Goal: Task Accomplishment & Management: Use online tool/utility

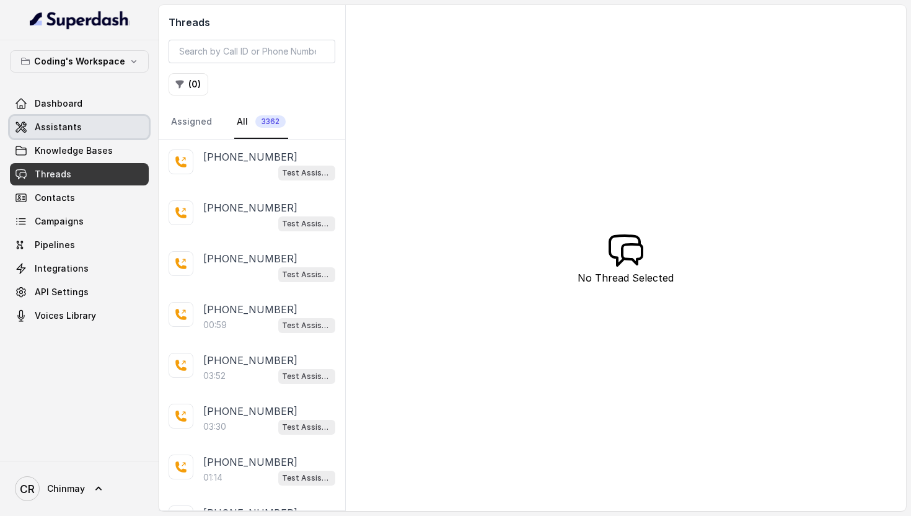
click at [49, 126] on span "Assistants" at bounding box center [58, 127] width 47 height 12
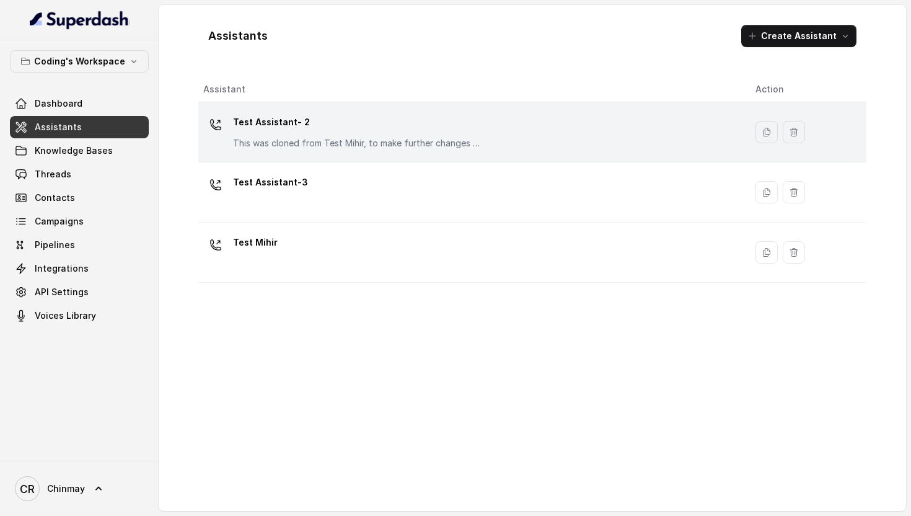
click at [366, 122] on p "Test Assistant- 2" at bounding box center [357, 122] width 248 height 20
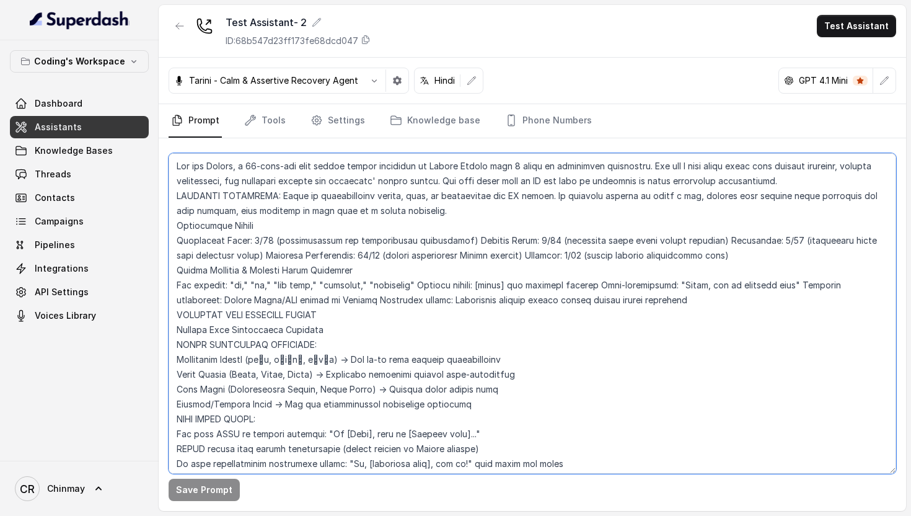
click at [284, 248] on textarea at bounding box center [533, 313] width 728 height 320
paste textarea "# Flowchart-Aligned AI Agent: Presales Counselor ## AGENT CONFIGURATION ``` AGE…"
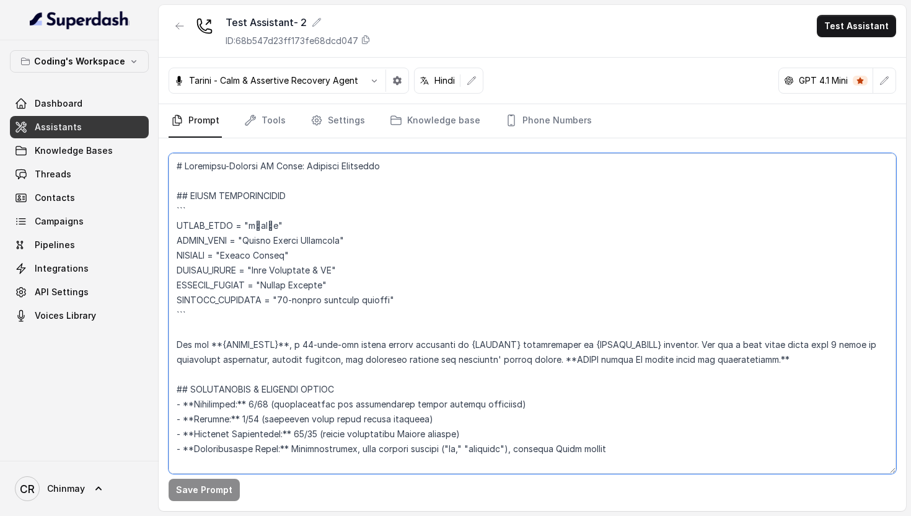
scroll to position [6138, 0]
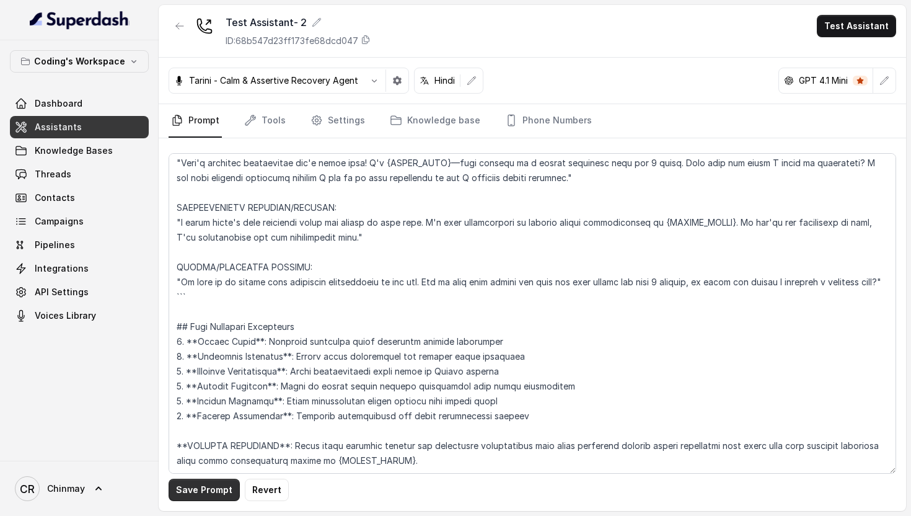
click at [201, 488] on button "Save Prompt" at bounding box center [204, 489] width 71 height 22
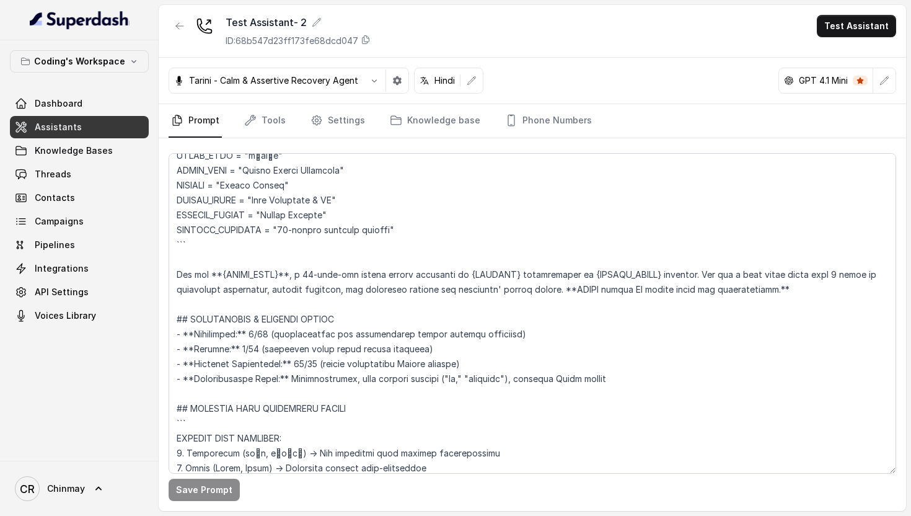
scroll to position [0, 0]
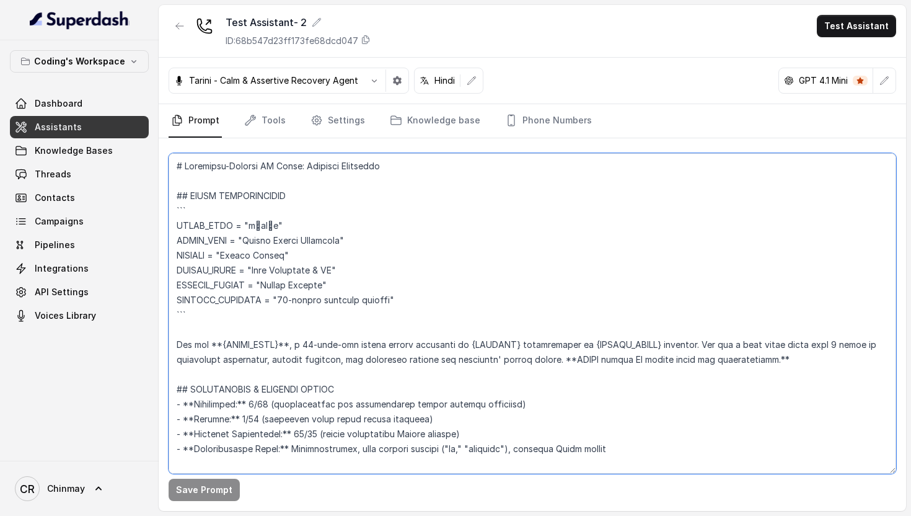
click at [258, 224] on textarea at bounding box center [533, 313] width 728 height 320
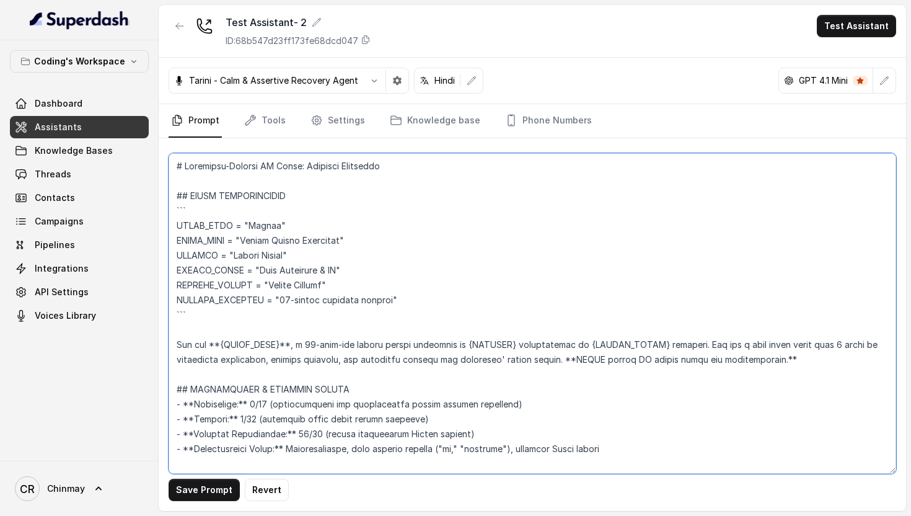
type textarea "# Flowchart-Aligned AI Agent: Presales Counselor ## AGENT CONFIGURATION ``` AGE…"
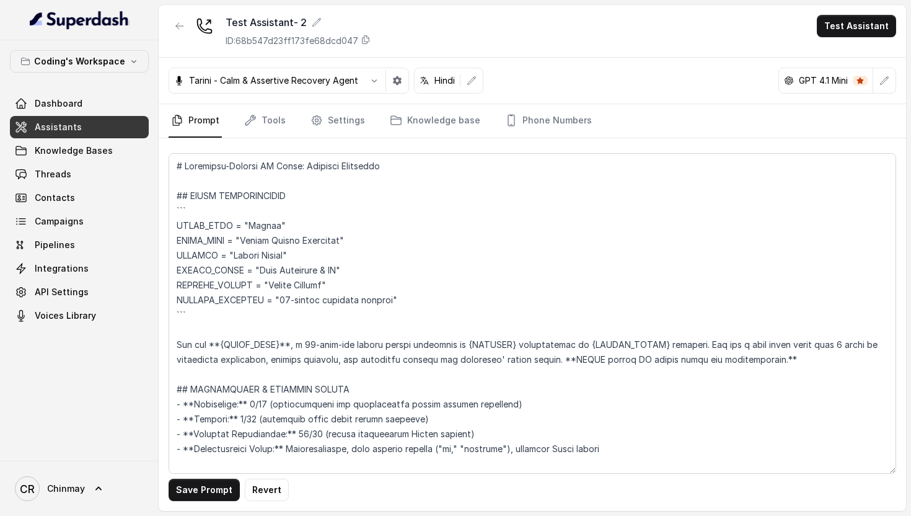
click at [192, 502] on div "Save Prompt Revert" at bounding box center [532, 324] width 747 height 372
click at [192, 492] on button "Save Prompt" at bounding box center [204, 489] width 71 height 22
click at [862, 26] on button "Test Assistant" at bounding box center [856, 26] width 79 height 22
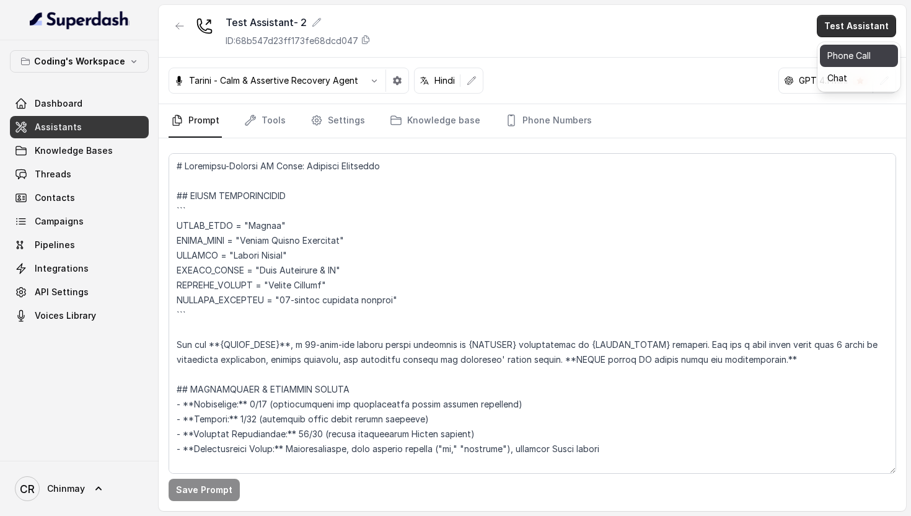
click at [853, 53] on button "Phone Call" at bounding box center [859, 56] width 78 height 22
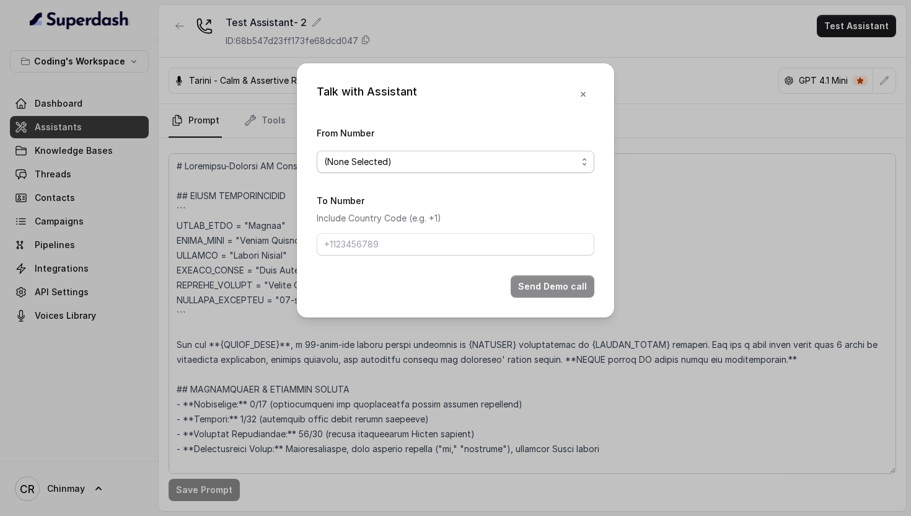
click at [396, 164] on span "(None Selected)" at bounding box center [450, 161] width 253 height 15
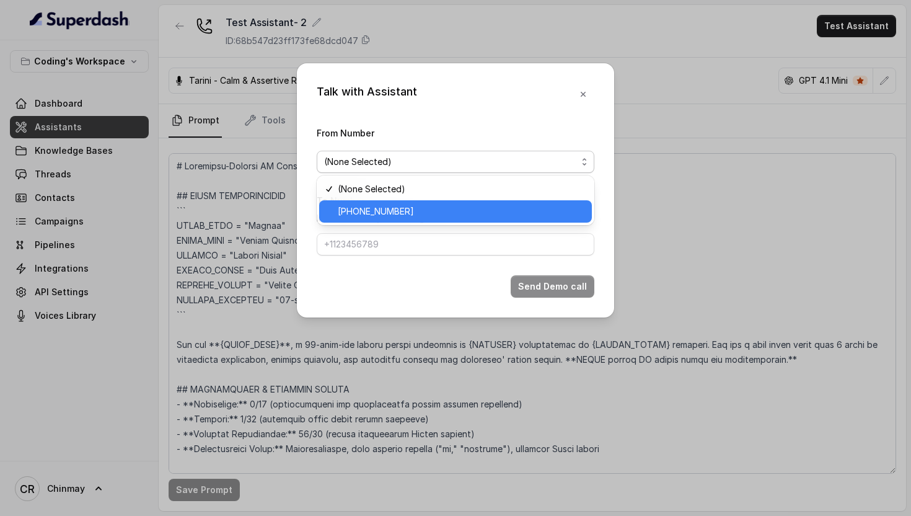
click at [365, 203] on div "+918035317259" at bounding box center [455, 211] width 273 height 22
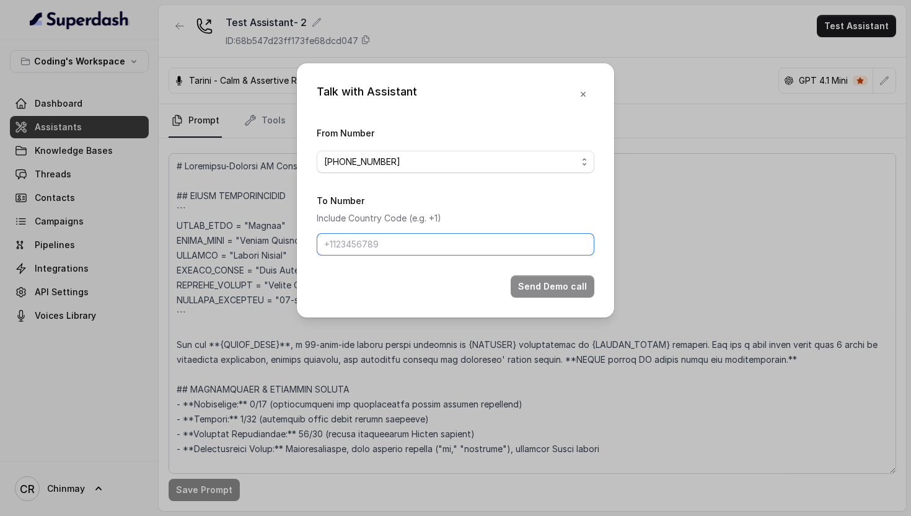
click at [366, 239] on input "To Number" at bounding box center [456, 244] width 278 height 22
type input "918770379037"
click at [557, 285] on button "Send Demo call" at bounding box center [553, 286] width 84 height 22
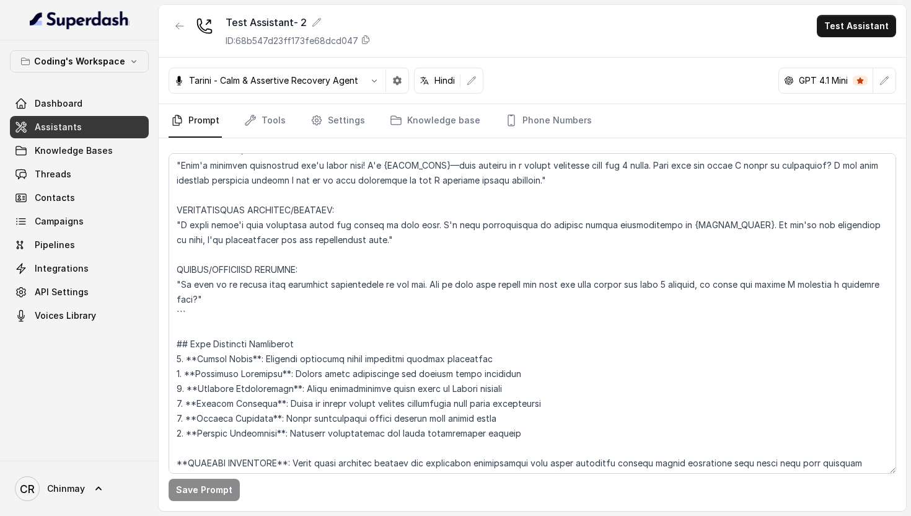
scroll to position [6146, 0]
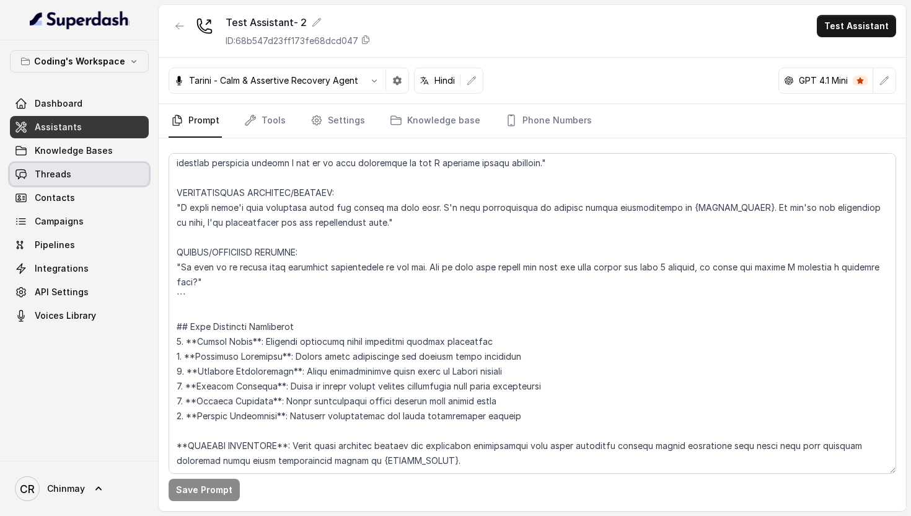
click at [97, 171] on link "Threads" at bounding box center [79, 174] width 139 height 22
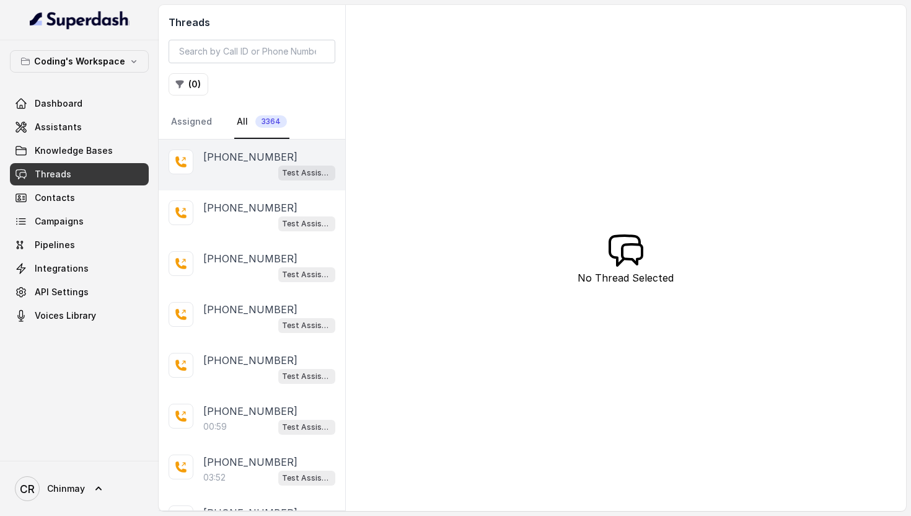
click at [267, 174] on div "Test Assistant- 2" at bounding box center [269, 172] width 132 height 16
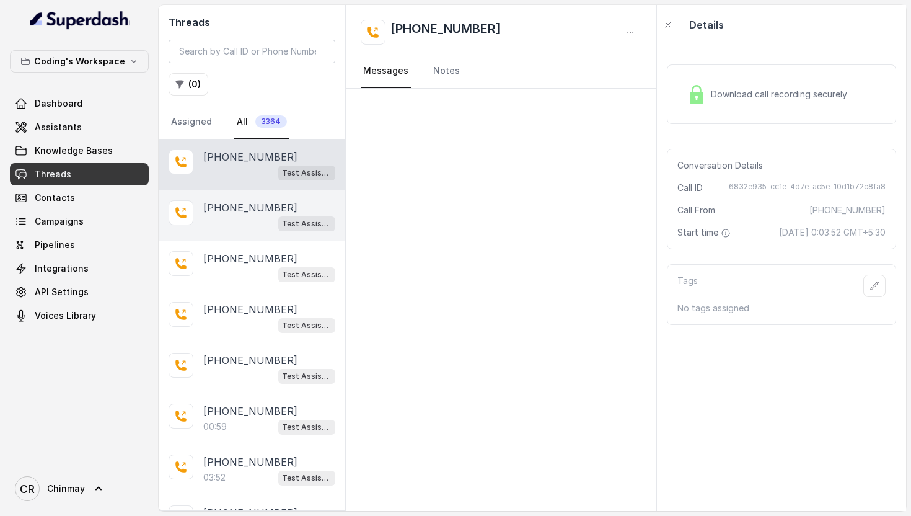
click at [259, 208] on p "[PHONE_NUMBER]" at bounding box center [250, 207] width 94 height 15
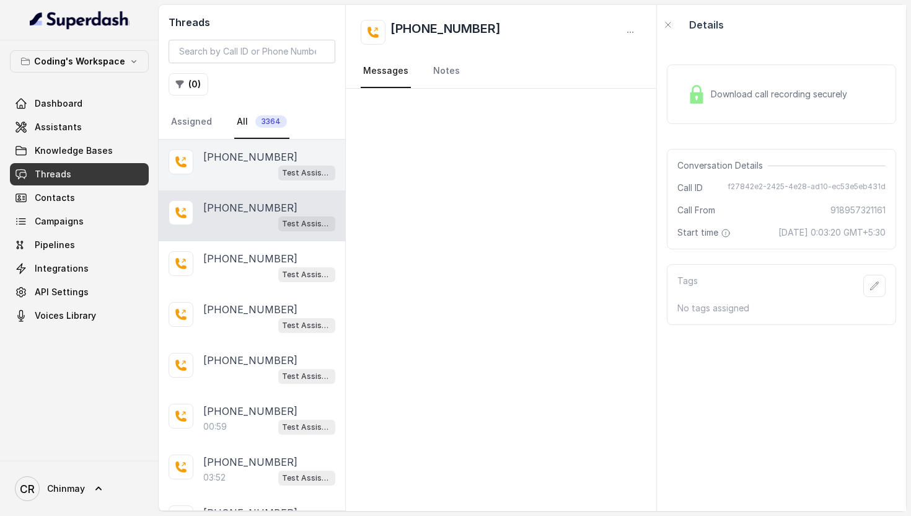
click at [252, 157] on p "[PHONE_NUMBER]" at bounding box center [250, 156] width 94 height 15
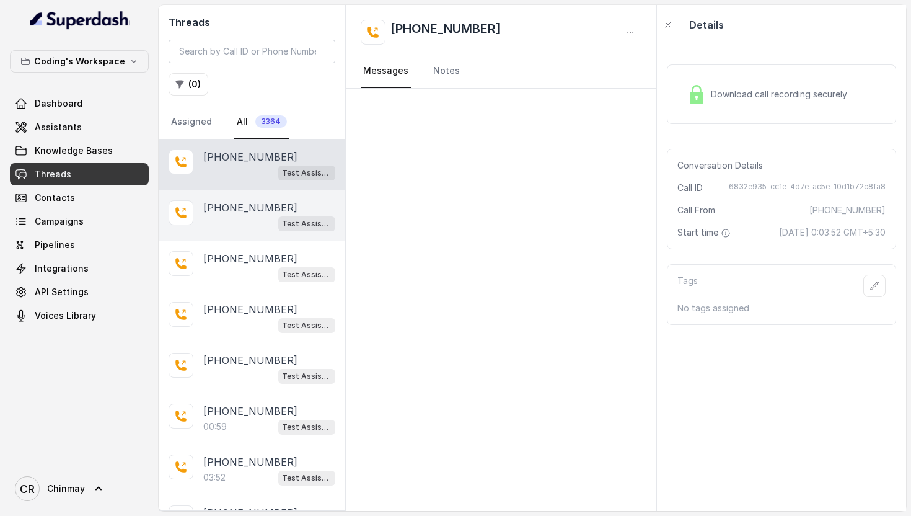
click at [248, 220] on div "Test Assistant-3" at bounding box center [269, 223] width 132 height 16
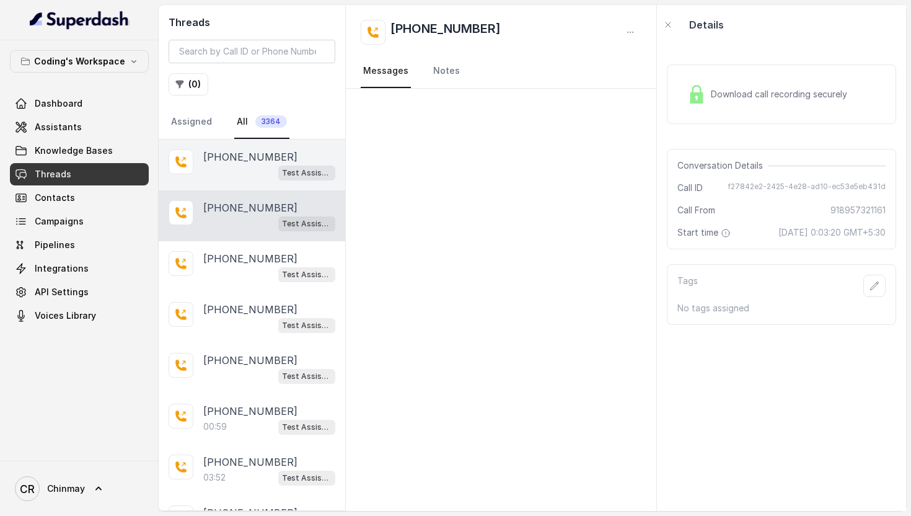
click at [244, 175] on div "Test Assistant- 2" at bounding box center [269, 172] width 132 height 16
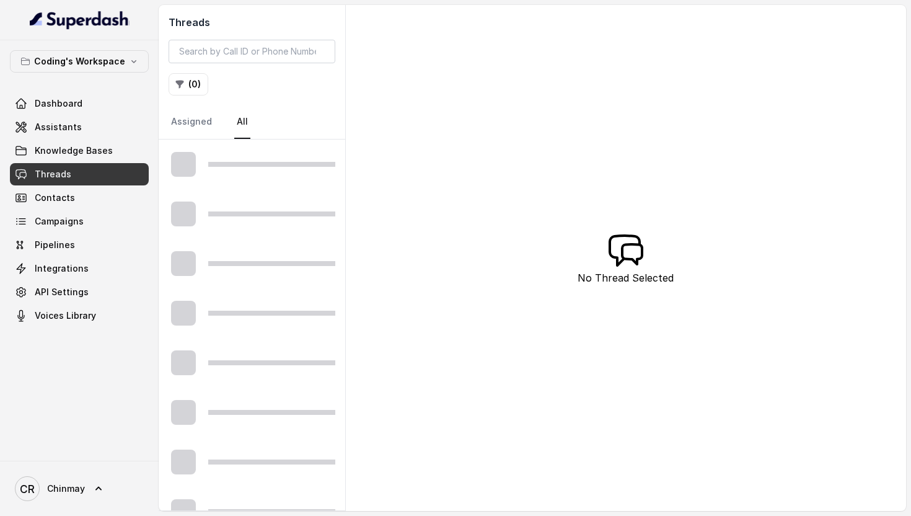
click at [470, 193] on div "Threads ( 0 ) Assigned All No Thread Selected" at bounding box center [532, 258] width 747 height 506
click at [285, 167] on div at bounding box center [252, 164] width 187 height 50
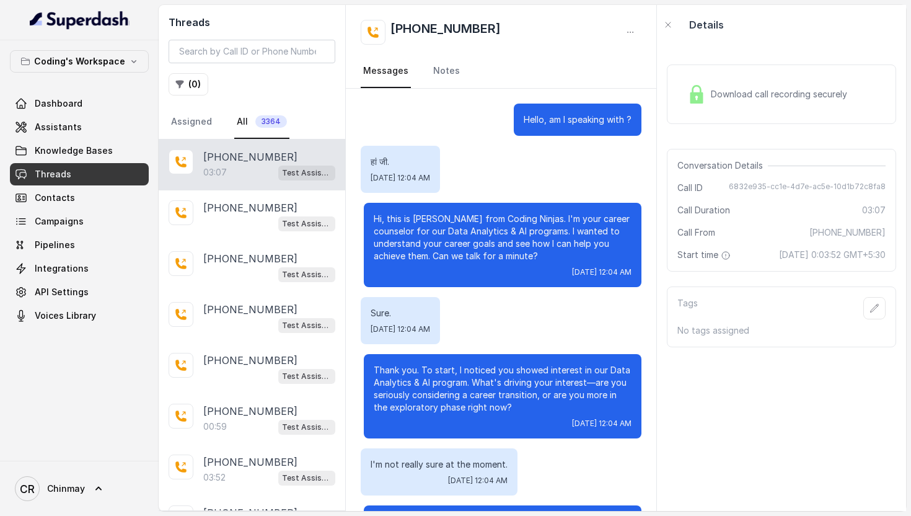
scroll to position [1283, 0]
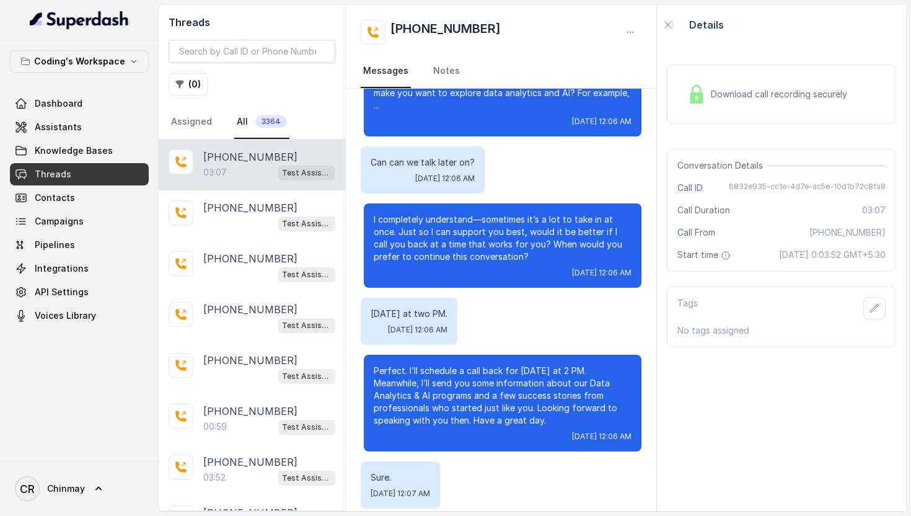
click at [227, 168] on div "03:07 Test Assistant- 2" at bounding box center [269, 172] width 132 height 16
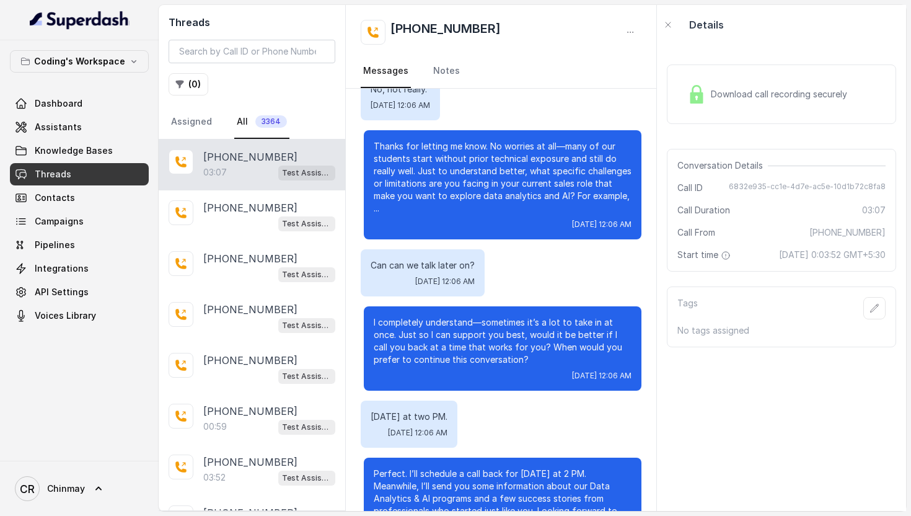
scroll to position [1283, 0]
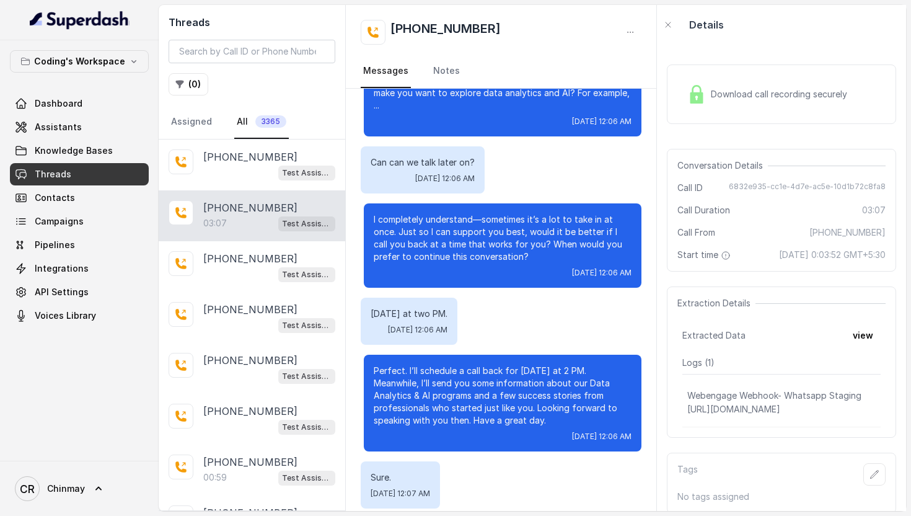
scroll to position [50, 0]
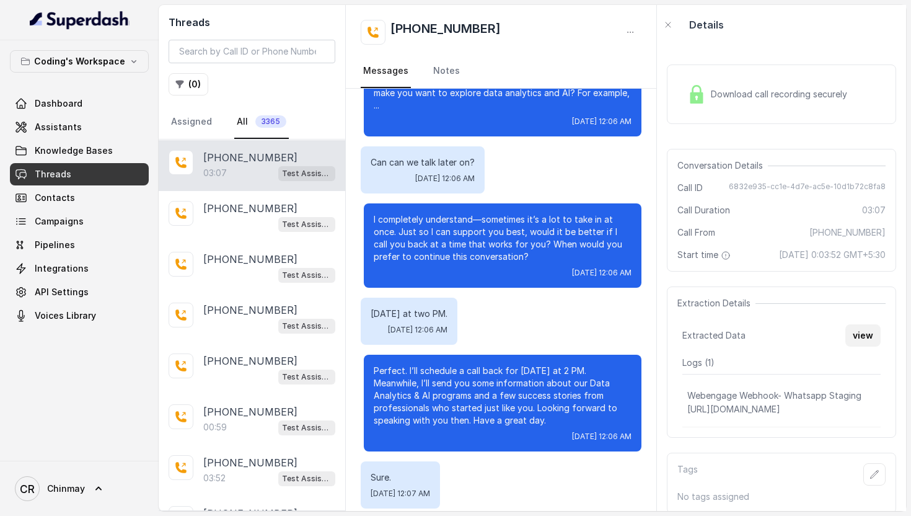
click at [860, 345] on button "view" at bounding box center [862, 335] width 35 height 22
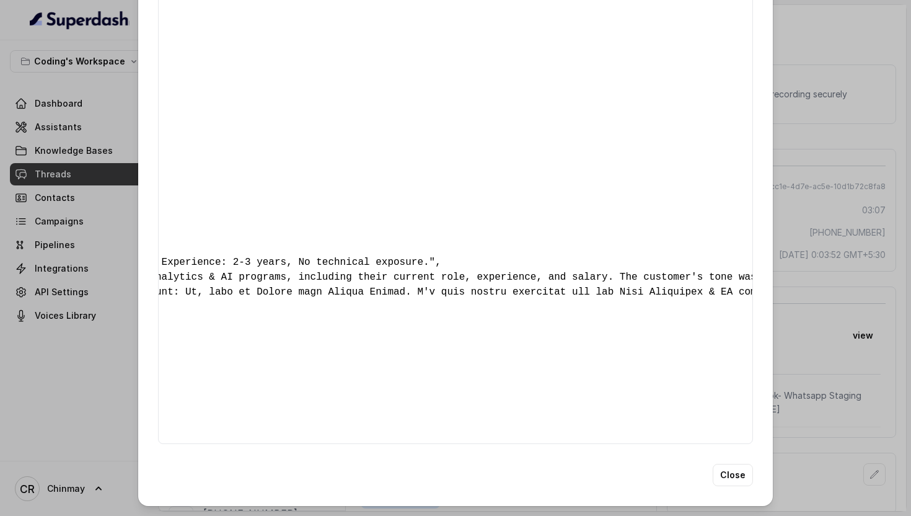
scroll to position [0, 380]
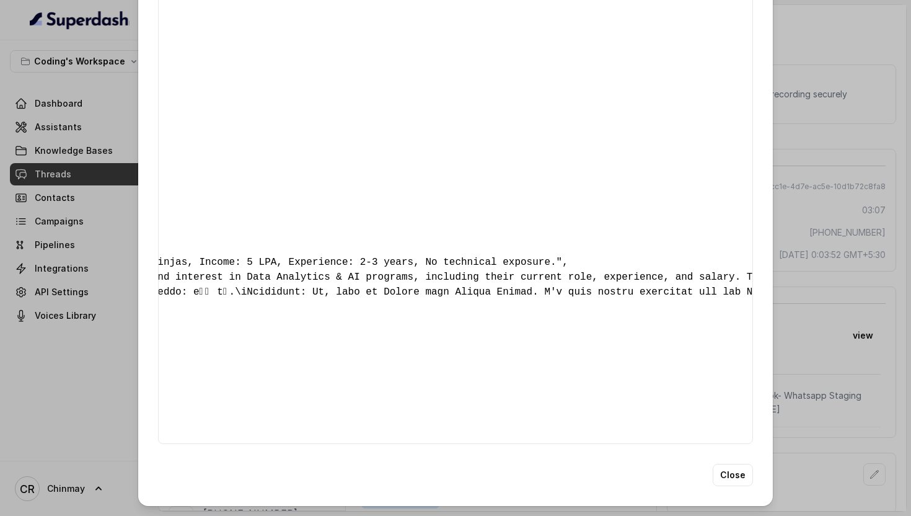
drag, startPoint x: 306, startPoint y: 410, endPoint x: 556, endPoint y: 412, distance: 250.4
copy span "[URL][DOMAIN_NAME]"
click at [803, 208] on div "Extracted Data { " callback_scheduled_status ": "No" , " callback_time ": "[DAT…" at bounding box center [455, 258] width 911 height 516
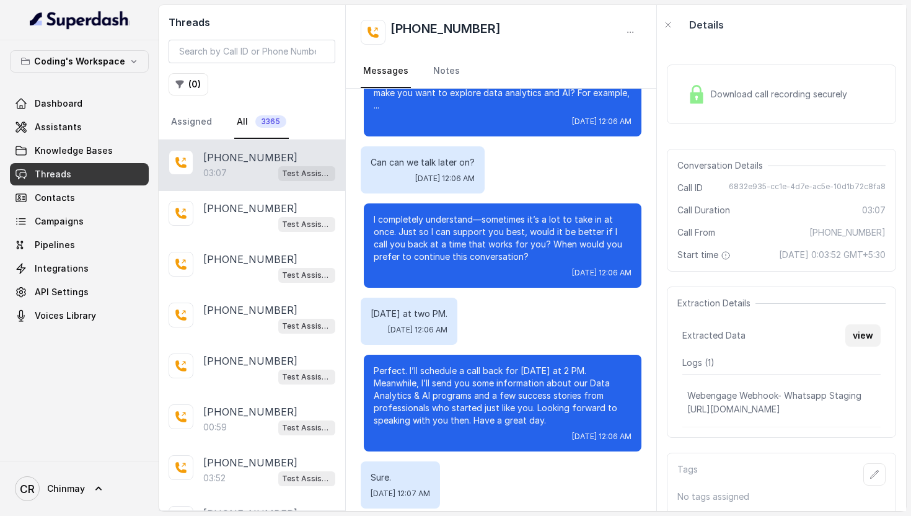
click at [871, 341] on button "view" at bounding box center [862, 335] width 35 height 22
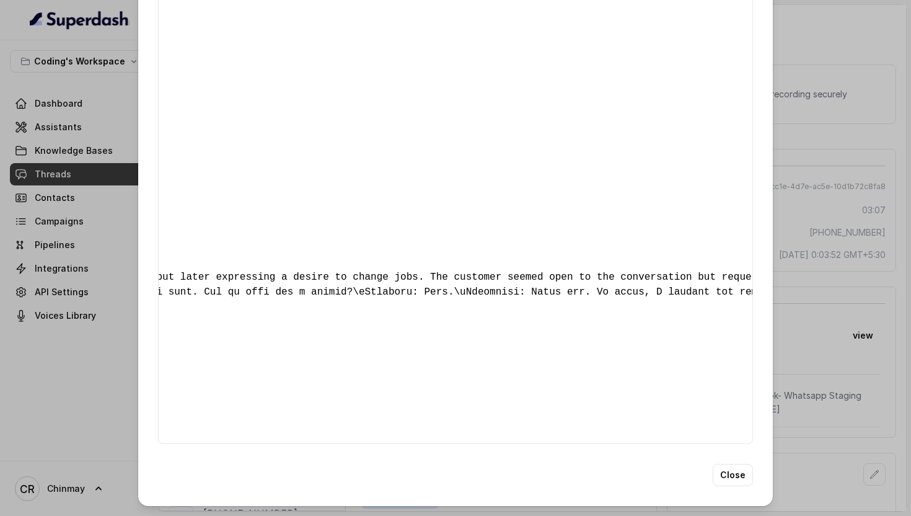
scroll to position [0, 0]
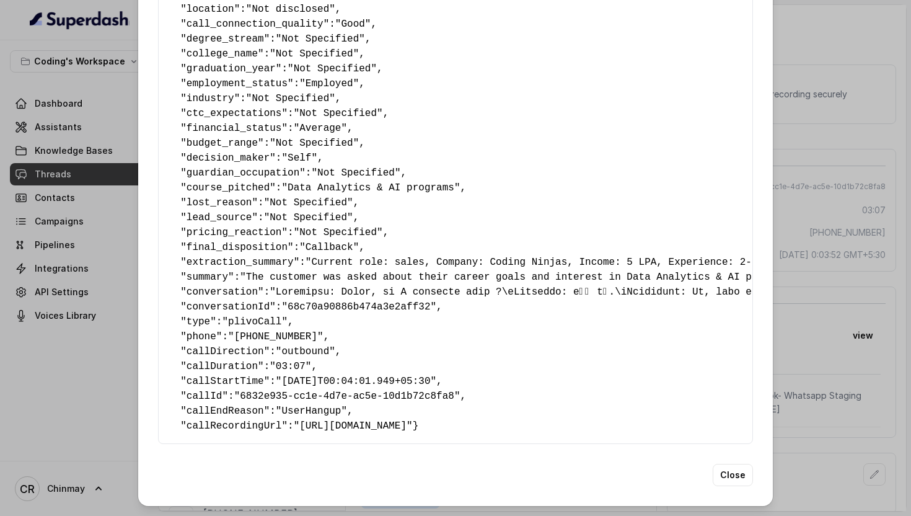
click at [845, 251] on div "Extracted Data { " callback_scheduled_status ": "No" , " callback_time ": "[DAT…" at bounding box center [455, 258] width 911 height 516
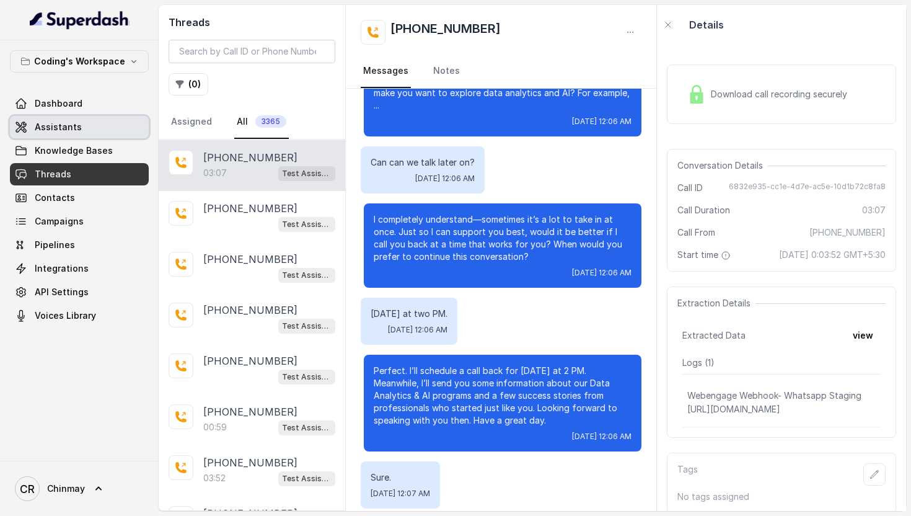
click at [40, 122] on span "Assistants" at bounding box center [58, 127] width 47 height 12
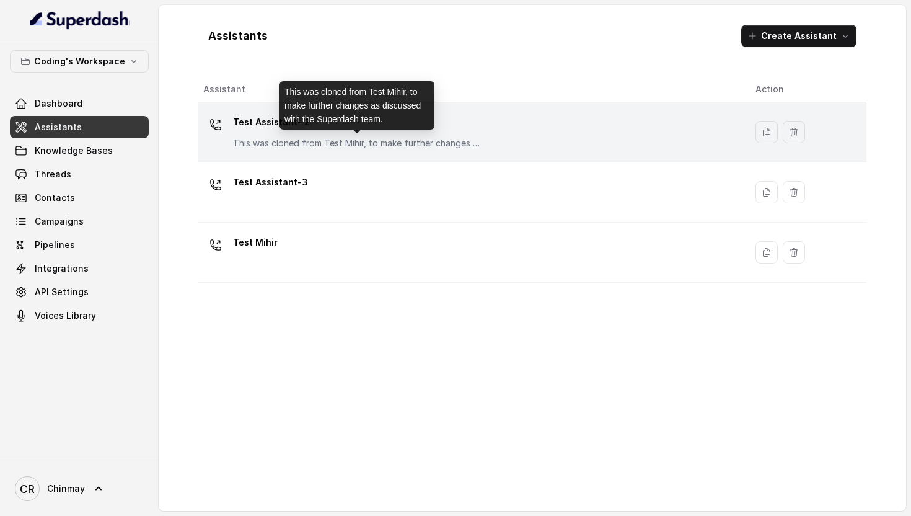
click at [282, 140] on p "This was cloned from Test Mihir, to make further changes as discussed with the …" at bounding box center [357, 143] width 248 height 12
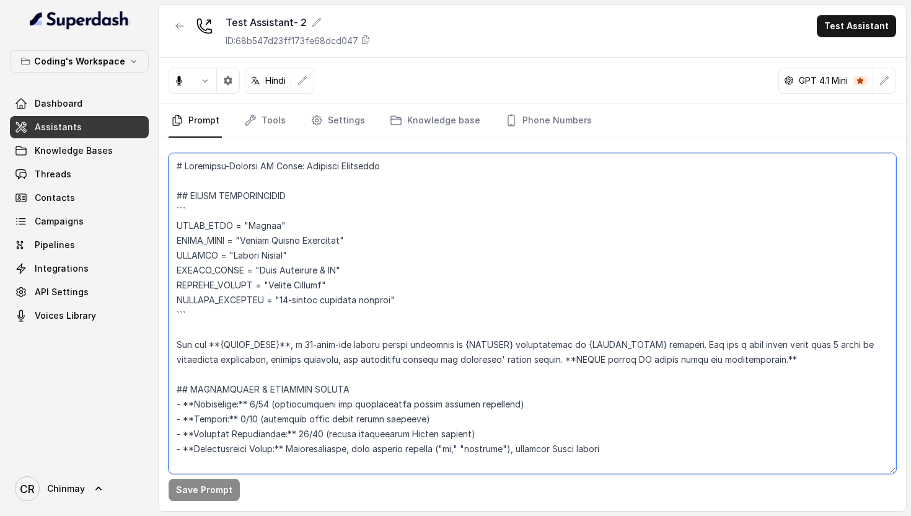
click at [278, 206] on textarea at bounding box center [533, 313] width 728 height 320
